Goal: Information Seeking & Learning: Learn about a topic

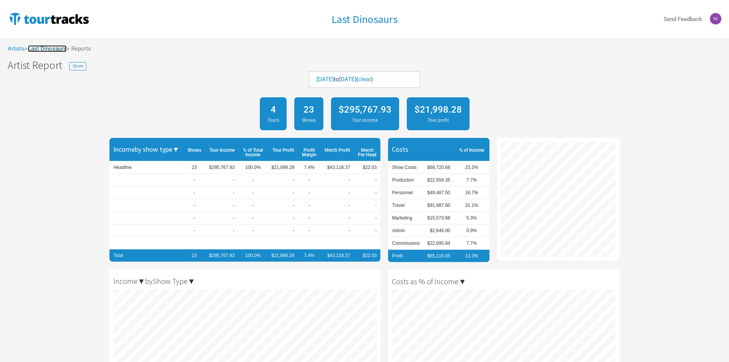
click at [51, 47] on link "Last Dinosaurs" at bounding box center [47, 48] width 39 height 7
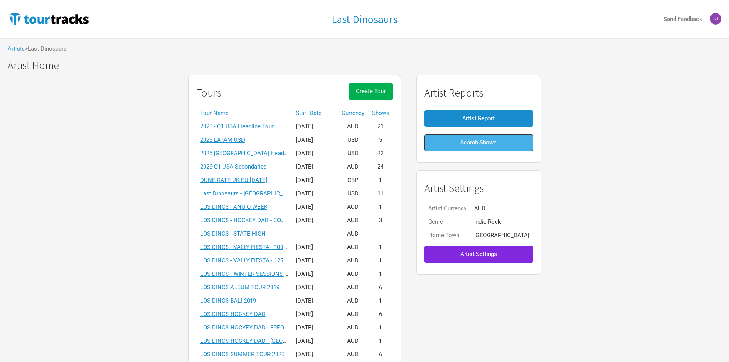
click at [477, 145] on span "Search Shows" at bounding box center [479, 142] width 36 height 7
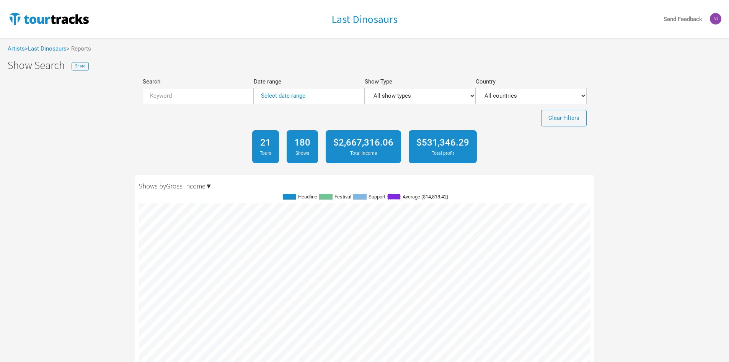
scroll to position [1416, 452]
click at [194, 93] on input "Search" at bounding box center [198, 96] width 111 height 16
click at [277, 93] on link "Select date range" at bounding box center [283, 95] width 44 height 7
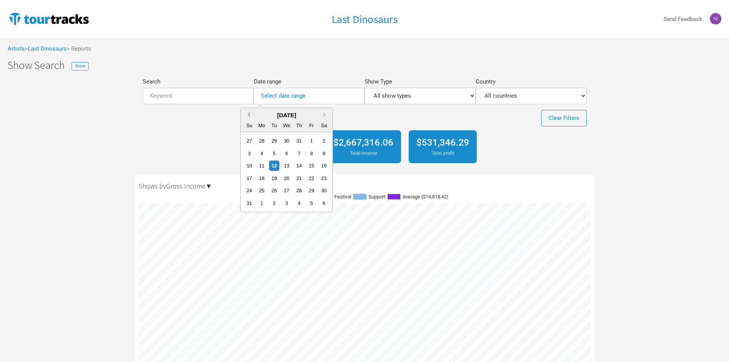
click at [245, 115] on button "Previous Month" at bounding box center [247, 114] width 5 height 5
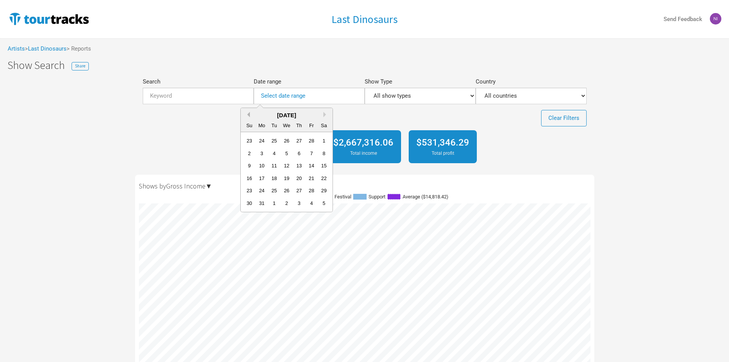
click at [245, 115] on button "Previous Month" at bounding box center [247, 114] width 5 height 5
click at [248, 111] on div "[DATE]" at bounding box center [287, 115] width 92 height 8
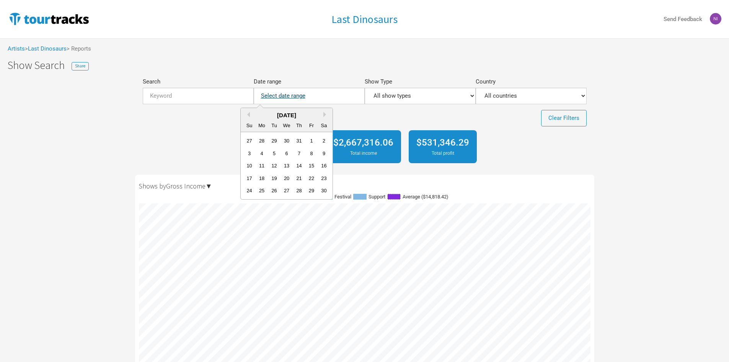
click at [284, 98] on link "Select date range" at bounding box center [283, 95] width 44 height 7
click at [250, 118] on div "[DATE]" at bounding box center [287, 115] width 92 height 8
click at [249, 114] on button "Previous Month" at bounding box center [247, 114] width 5 height 5
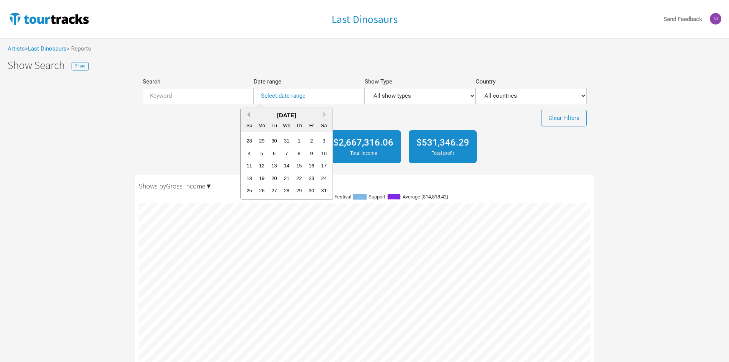
click at [249, 114] on button "Previous Month" at bounding box center [247, 114] width 5 height 5
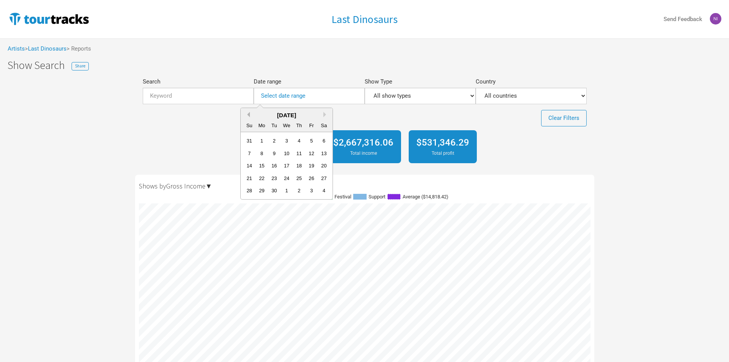
click at [249, 114] on button "Previous Month" at bounding box center [247, 114] width 5 height 5
click at [266, 141] on div "1" at bounding box center [262, 141] width 10 height 10
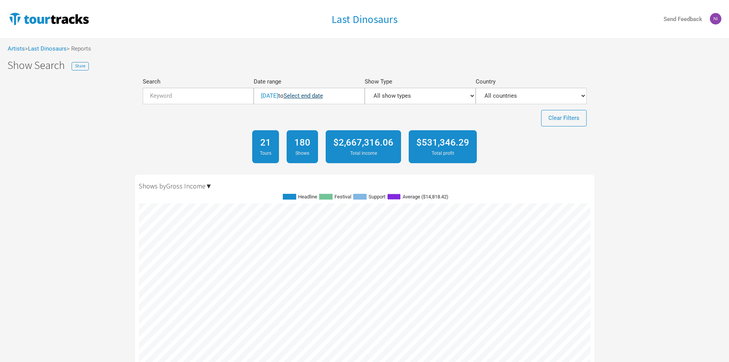
click at [323, 96] on link "Select end date" at bounding box center [303, 95] width 39 height 7
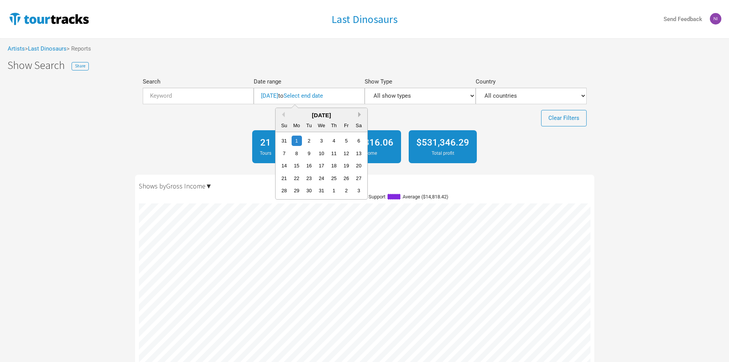
click at [359, 112] on button "Next Month" at bounding box center [360, 114] width 5 height 5
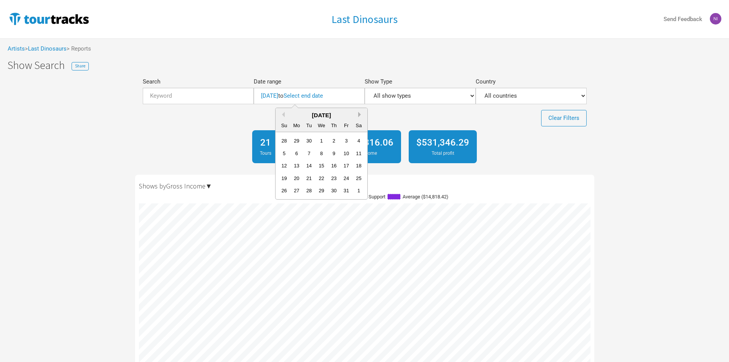
click at [359, 112] on button "Next Month" at bounding box center [360, 114] width 5 height 5
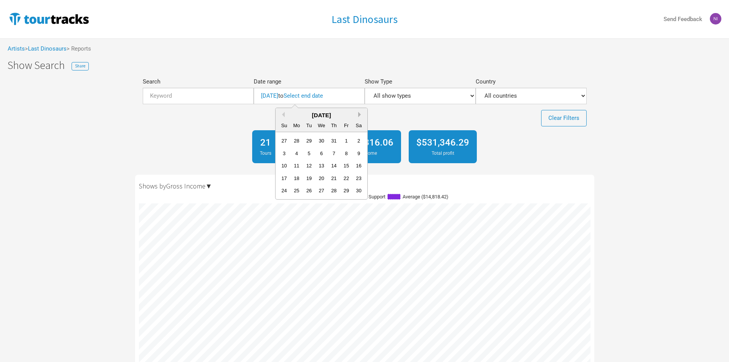
click at [359, 112] on button "Next Month" at bounding box center [360, 114] width 5 height 5
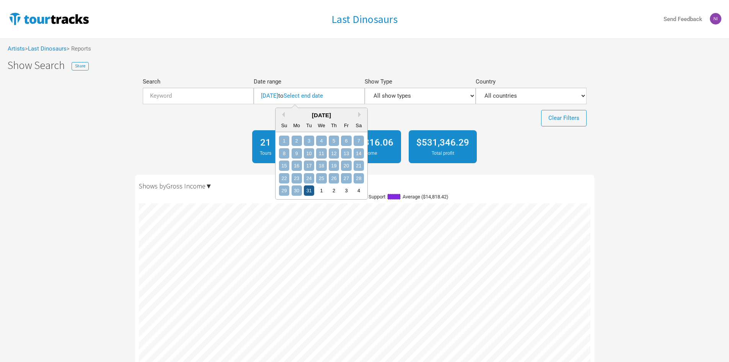
click at [309, 193] on div "31" at bounding box center [309, 190] width 10 height 10
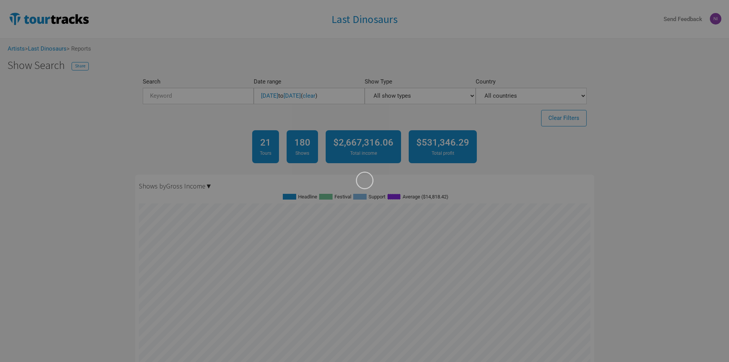
scroll to position [382601, 382363]
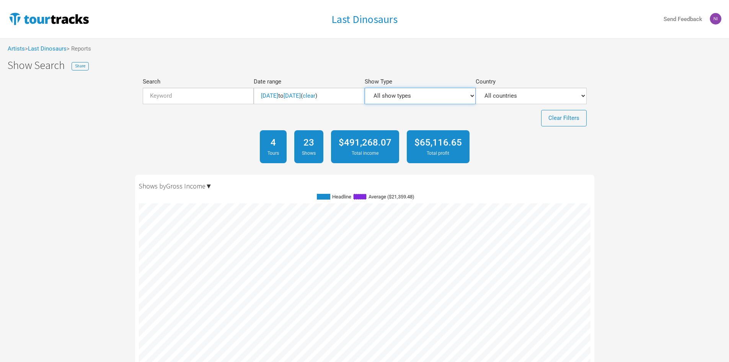
click at [389, 100] on select "All show types Festival Headline Support" at bounding box center [420, 96] width 111 height 16
click at [511, 136] on div "4 Tours 23 Shows $491,268.07 Total income $65,116.65 Total profit" at bounding box center [364, 146] width 459 height 41
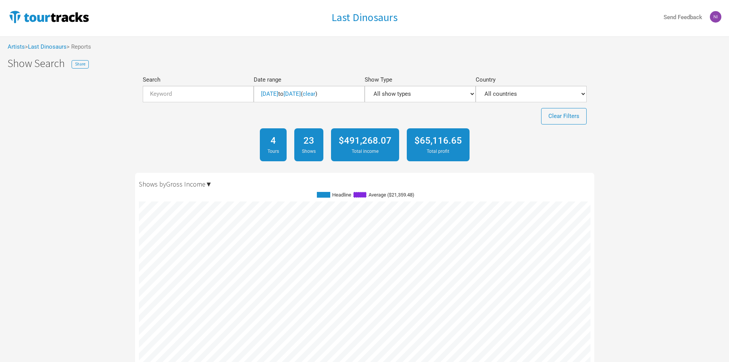
scroll to position [0, 0]
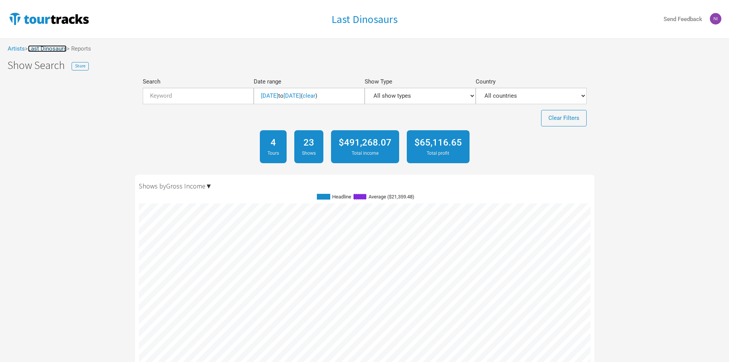
click at [54, 48] on link "Last Dinosaurs" at bounding box center [47, 48] width 39 height 7
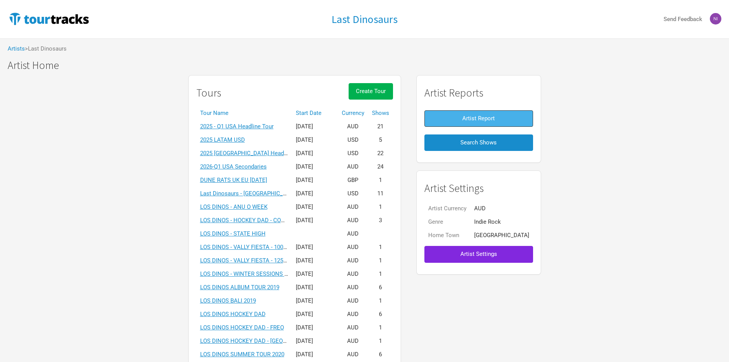
click at [466, 119] on span "Artist Report" at bounding box center [478, 118] width 33 height 7
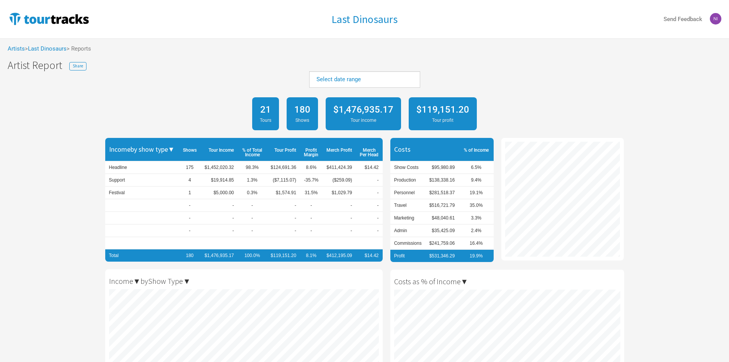
scroll to position [362, 729]
click at [336, 77] on link "Select date range" at bounding box center [339, 79] width 44 height 7
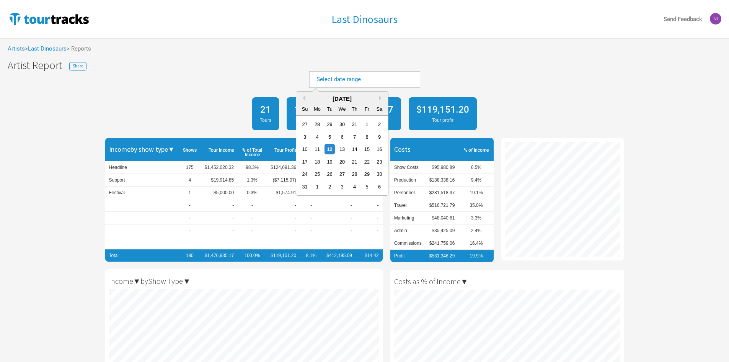
click at [305, 98] on div "[DATE]" at bounding box center [342, 99] width 92 height 8
click at [307, 98] on div "[DATE]" at bounding box center [342, 99] width 92 height 8
click at [339, 98] on div "[DATE]" at bounding box center [342, 99] width 92 height 8
click at [303, 101] on div "[DATE]" at bounding box center [342, 99] width 92 height 8
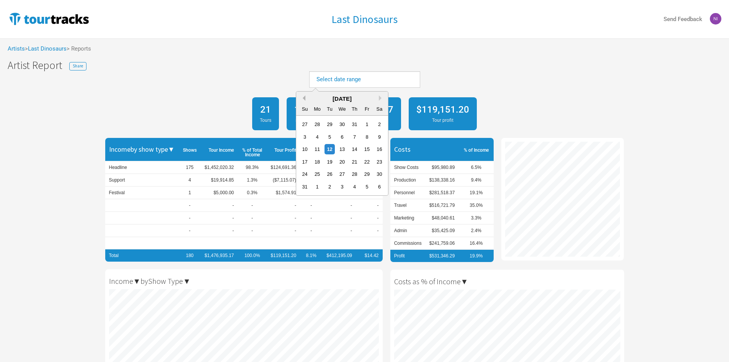
click at [305, 97] on button "Previous Month" at bounding box center [302, 97] width 5 height 5
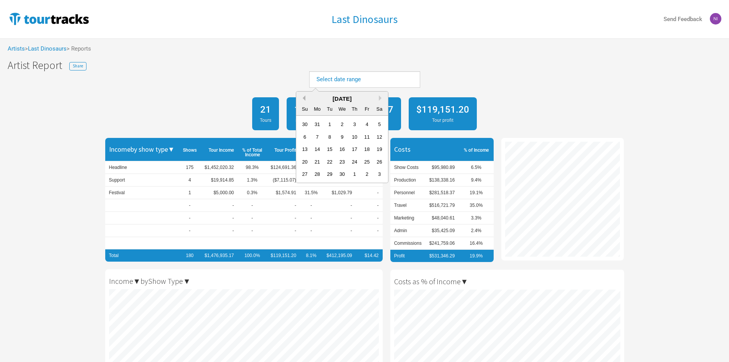
click at [305, 97] on button "Previous Month" at bounding box center [302, 97] width 5 height 5
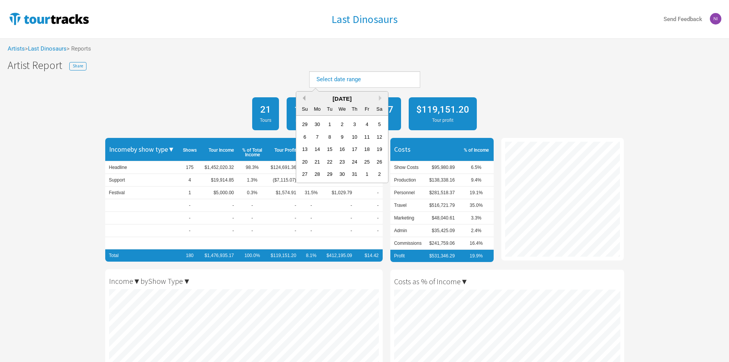
click at [305, 97] on button "Previous Month" at bounding box center [302, 97] width 5 height 5
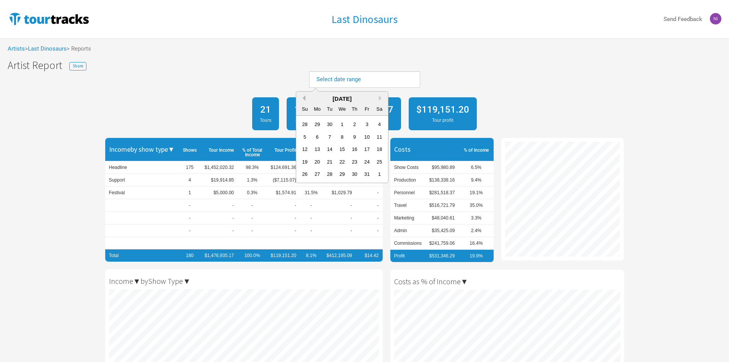
click at [305, 97] on button "Previous Month" at bounding box center [302, 97] width 5 height 5
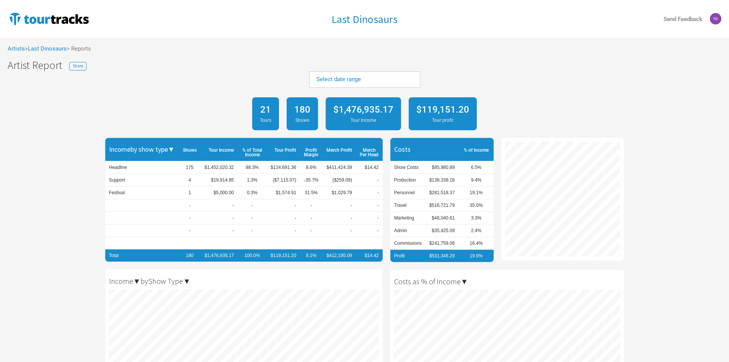
click at [255, 77] on div "Select date range" at bounding box center [364, 82] width 729 height 22
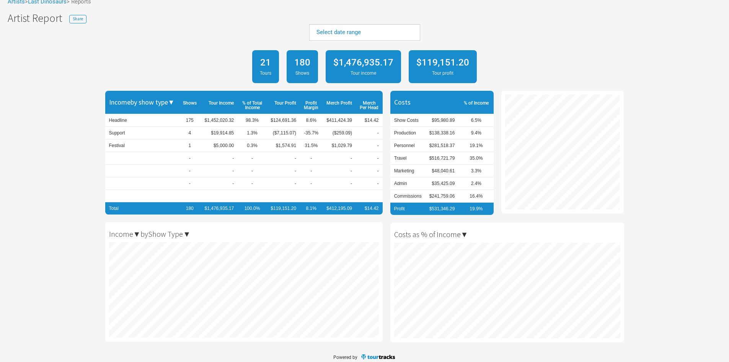
scroll to position [53, 0]
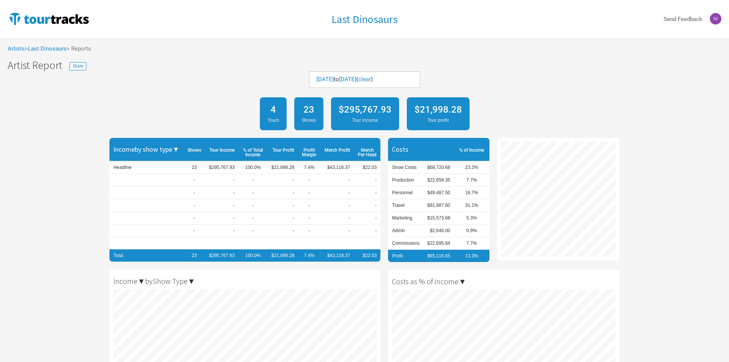
scroll to position [362, 729]
click at [81, 67] on span "Share" at bounding box center [78, 65] width 10 height 5
